Goal: Information Seeking & Learning: Understand process/instructions

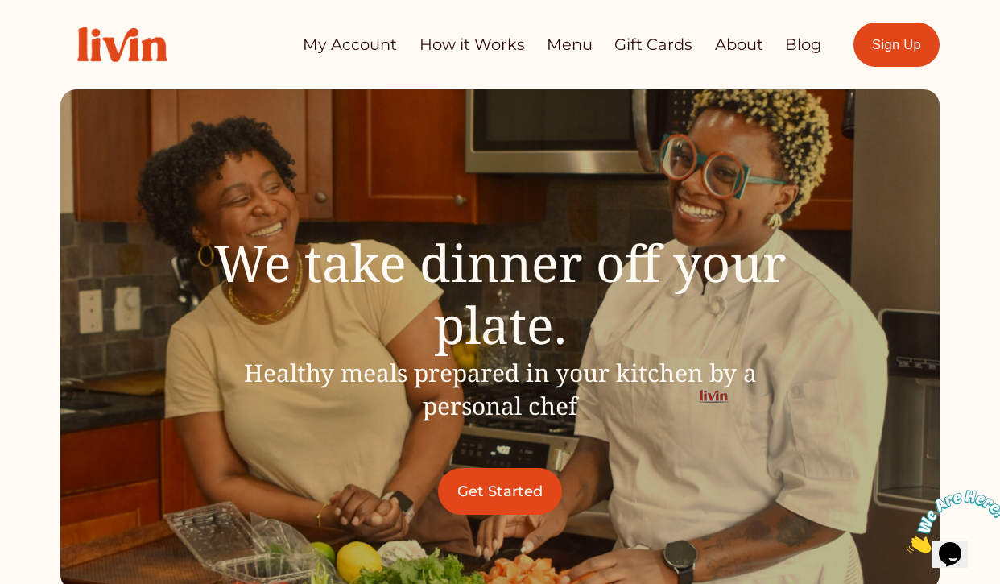
click at [569, 42] on link "Menu" at bounding box center [570, 44] width 46 height 31
click at [449, 46] on link "How it Works" at bounding box center [471, 44] width 105 height 31
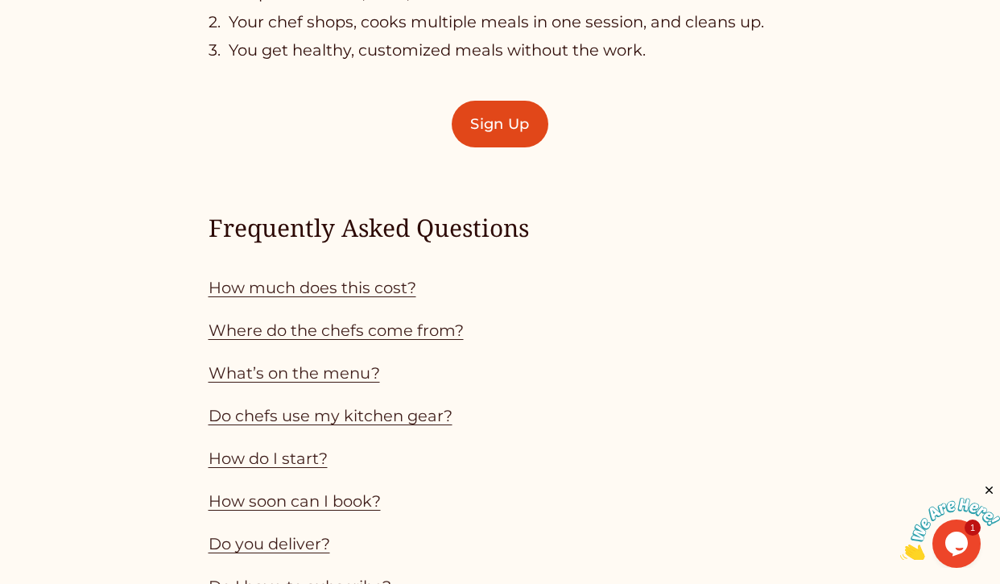
scroll to position [1174, 0]
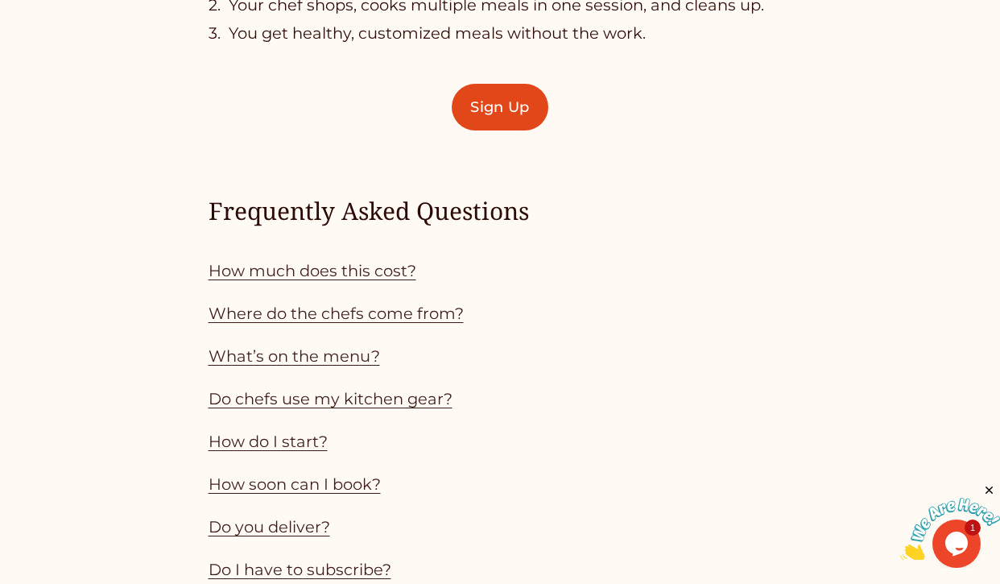
click at [334, 279] on link "How much does this cost?" at bounding box center [313, 270] width 208 height 19
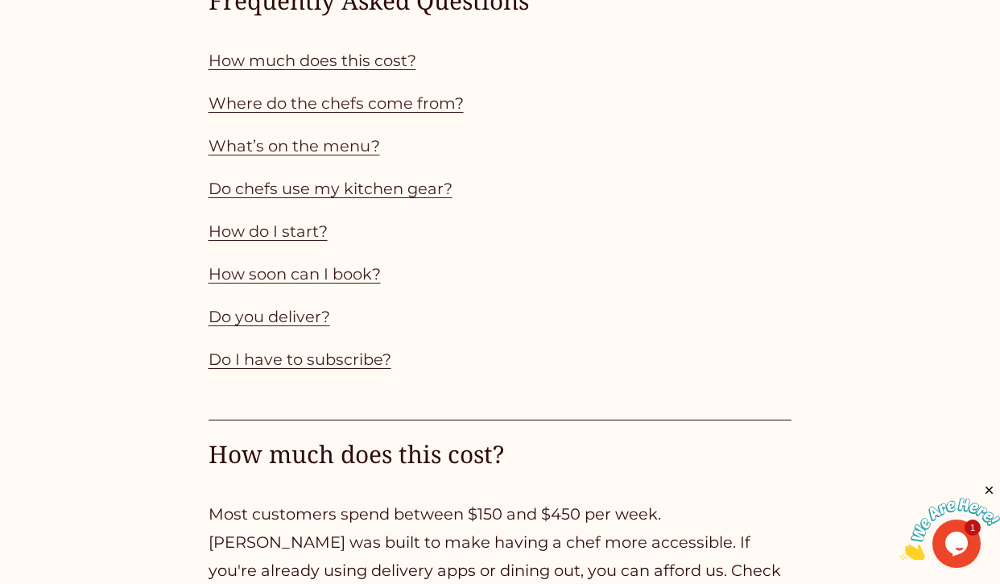
scroll to position [1311, 0]
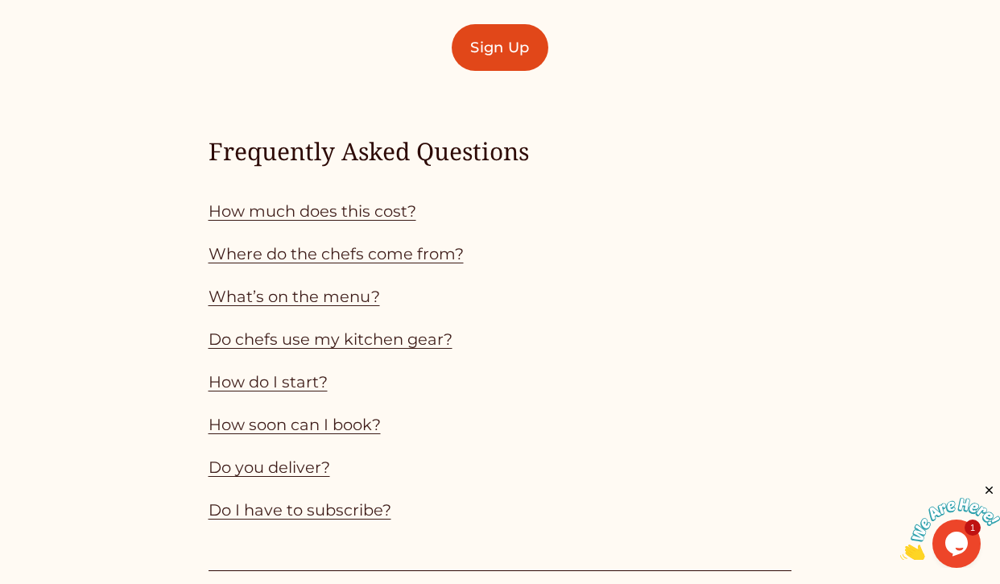
scroll to position [1174, 0]
